Goal: Transaction & Acquisition: Subscribe to service/newsletter

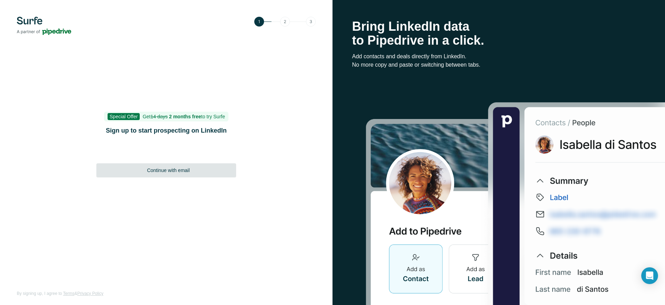
click at [184, 171] on span "Continue with email" at bounding box center [168, 170] width 43 height 7
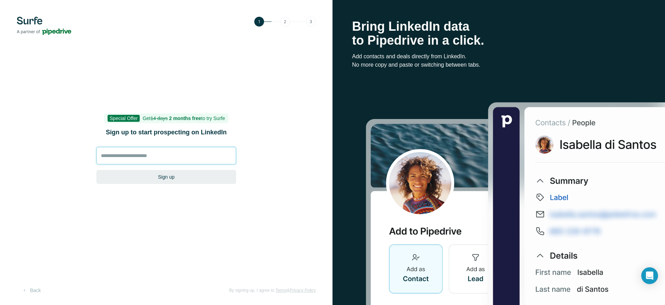
click at [125, 158] on input at bounding box center [166, 155] width 140 height 17
type input "**********"
drag, startPoint x: 157, startPoint y: 178, endPoint x: 131, endPoint y: 177, distance: 25.2
click at [131, 177] on button "Sign up" at bounding box center [166, 177] width 140 height 14
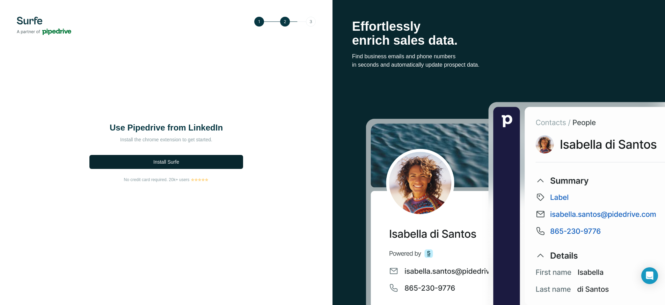
click at [157, 160] on span "Install Surfe" at bounding box center [166, 162] width 26 height 7
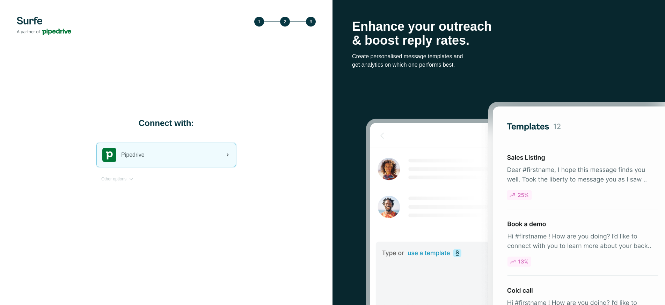
click at [224, 153] on icon at bounding box center [227, 155] width 8 height 8
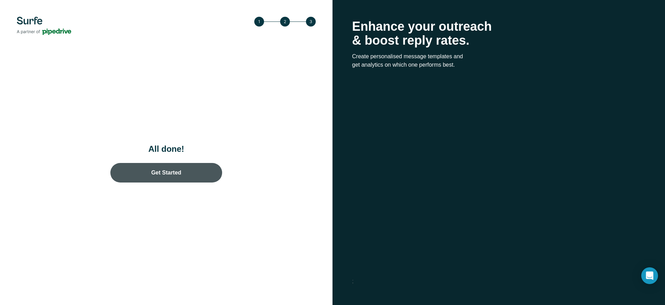
click at [171, 174] on link "Get Started" at bounding box center [166, 173] width 112 height 20
